Goal: Entertainment & Leisure: Consume media (video, audio)

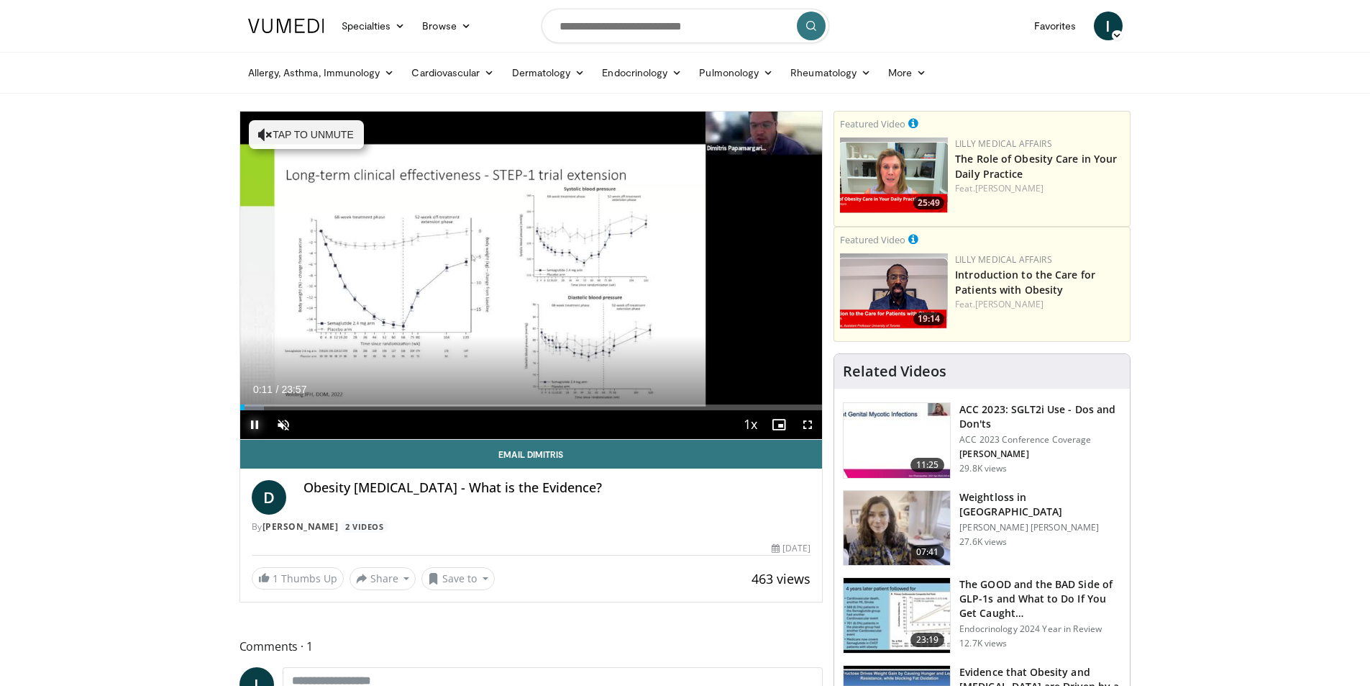
click at [250, 424] on span "Video Player" at bounding box center [254, 424] width 29 height 29
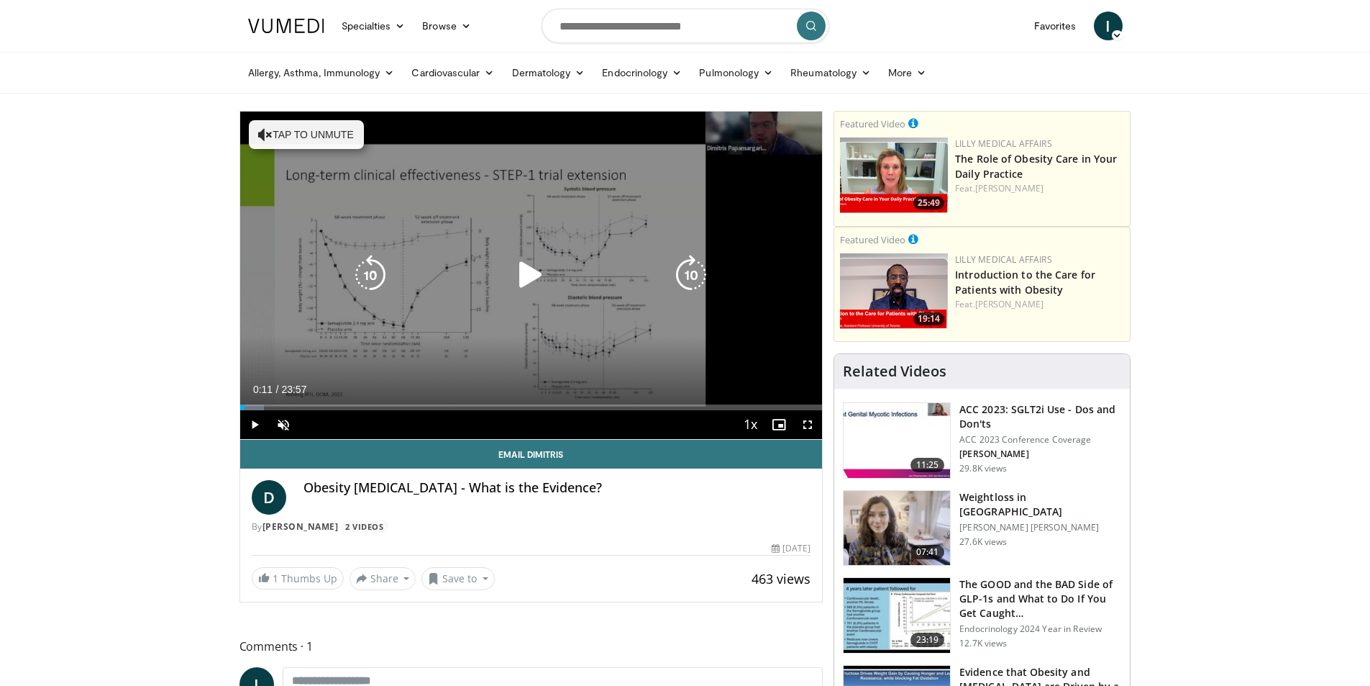
click at [529, 273] on icon "Video Player" at bounding box center [531, 275] width 40 height 40
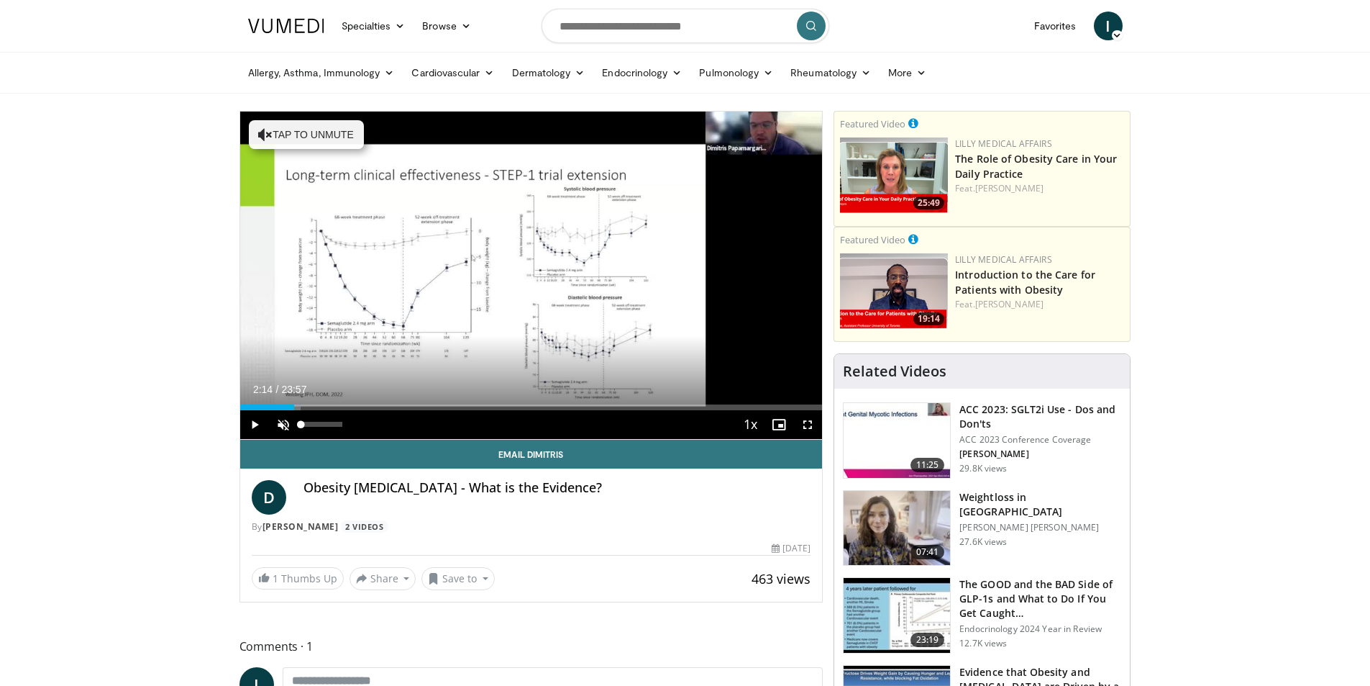
drag, startPoint x: 255, startPoint y: 405, endPoint x: 294, endPoint y: 414, distance: 40.5
click at [294, 414] on div "Current Time 2:14 / Duration 23:57 Play Skip Backward Skip Forward Unmute 0% Lo…" at bounding box center [531, 424] width 583 height 29
drag, startPoint x: 298, startPoint y: 405, endPoint x: 334, endPoint y: 411, distance: 36.4
click at [334, 411] on div "Current Time 3:52 / Duration 23:57 Play Skip Backward Skip Forward Unmute 0% Lo…" at bounding box center [531, 424] width 583 height 29
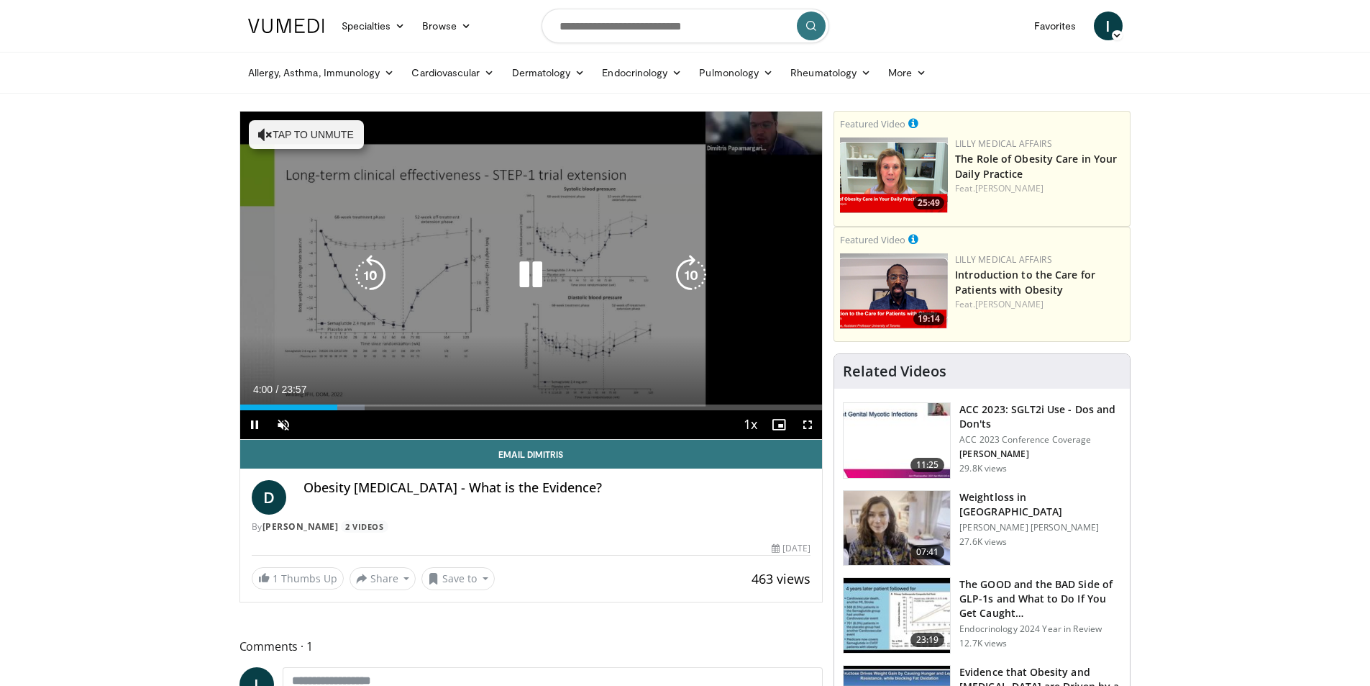
click at [616, 326] on div "10 seconds Tap to unmute" at bounding box center [531, 275] width 583 height 327
click at [609, 332] on div "10 seconds Tap to unmute" at bounding box center [531, 275] width 583 height 327
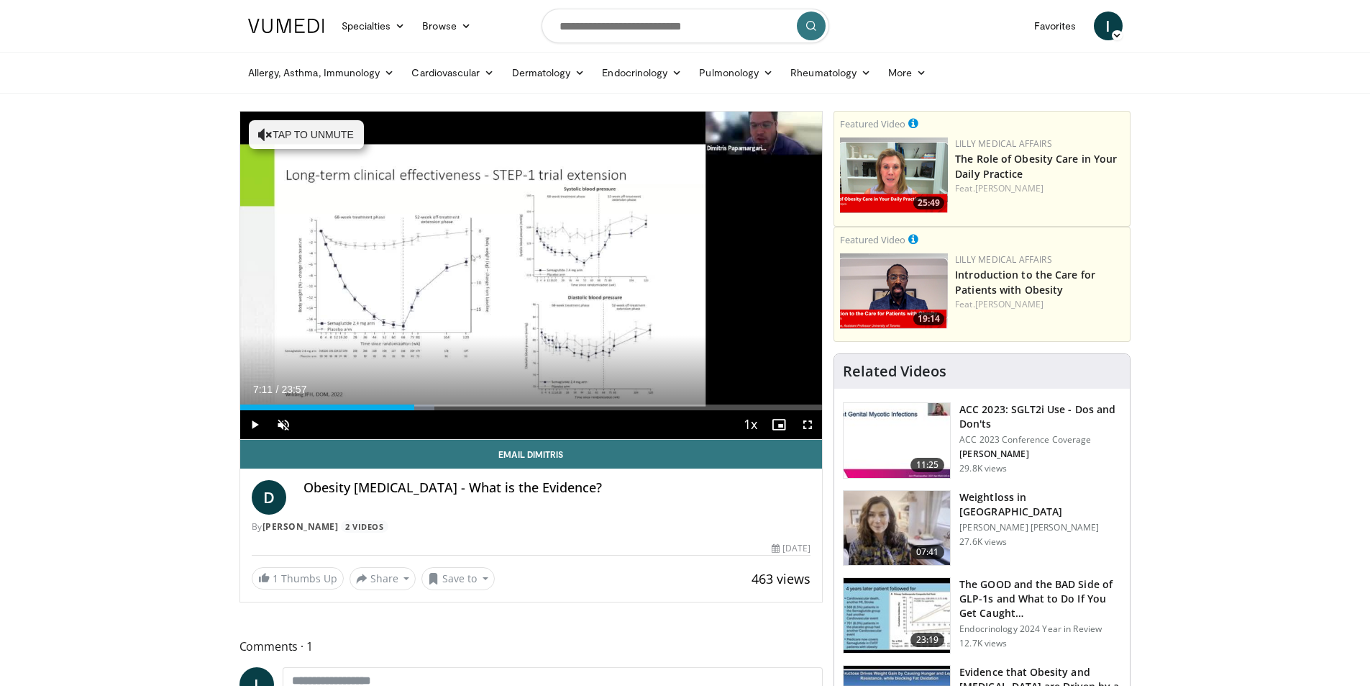
drag, startPoint x: 333, startPoint y: 409, endPoint x: 414, endPoint y: 411, distance: 81.3
click at [414, 411] on div "Current Time 7:11 / Duration 23:57 Play Skip Backward Skip Forward Unmute 0% Lo…" at bounding box center [531, 424] width 583 height 29
